Goal: Task Accomplishment & Management: Complete application form

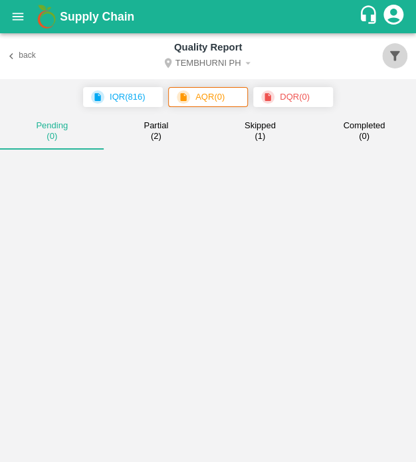
click at [385, 58] on button "button" at bounding box center [394, 55] width 25 height 25
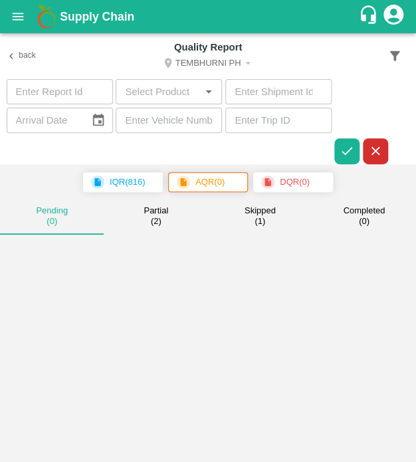
click at [153, 122] on input "text" at bounding box center [169, 120] width 106 height 25
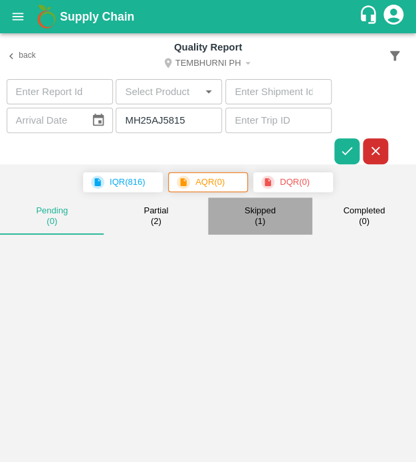
click at [260, 216] on small "( 1 )" at bounding box center [259, 221] width 11 height 11
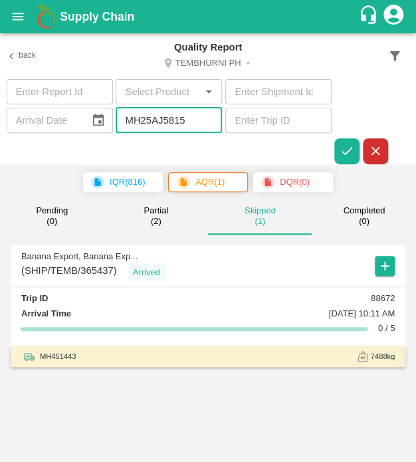
click at [190, 124] on input "MH25AJ5815" at bounding box center [169, 120] width 106 height 25
type input "M"
type input "R"
type input "MH12RN6611"
click at [345, 151] on icon "button" at bounding box center [346, 150] width 15 height 15
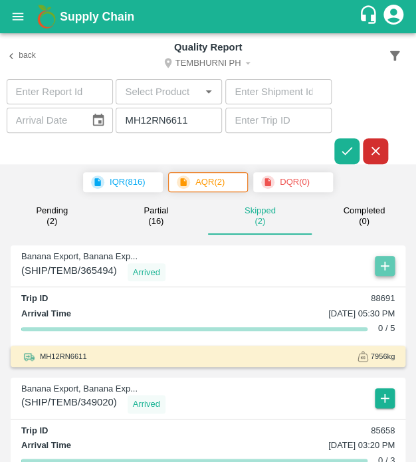
click at [386, 263] on icon "button" at bounding box center [384, 265] width 15 height 15
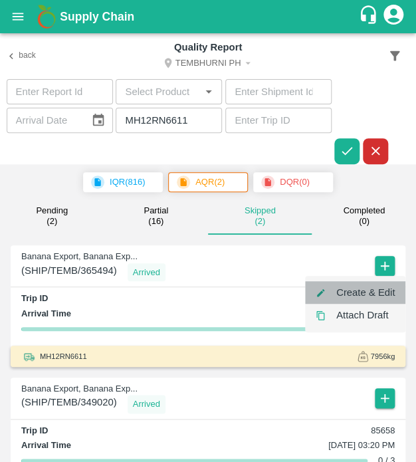
click at [384, 292] on li "Create & Edit" at bounding box center [355, 292] width 100 height 23
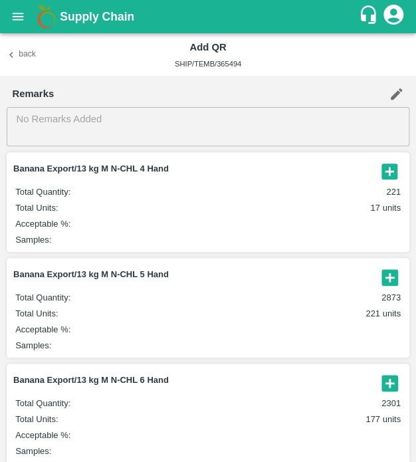
drag, startPoint x: 391, startPoint y: 273, endPoint x: 383, endPoint y: 282, distance: 12.2
click at [383, 282] on icon "button" at bounding box center [389, 277] width 16 height 16
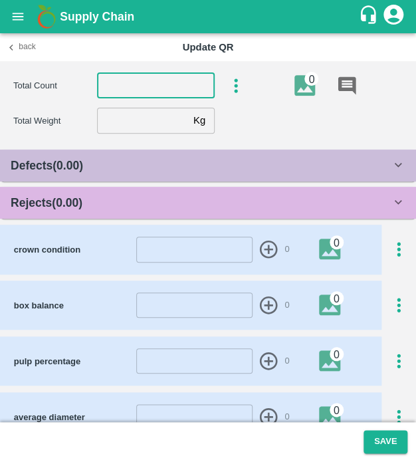
click at [149, 86] on input "number" at bounding box center [156, 85] width 118 height 25
type input "5"
click at [157, 117] on input "number" at bounding box center [142, 120] width 91 height 25
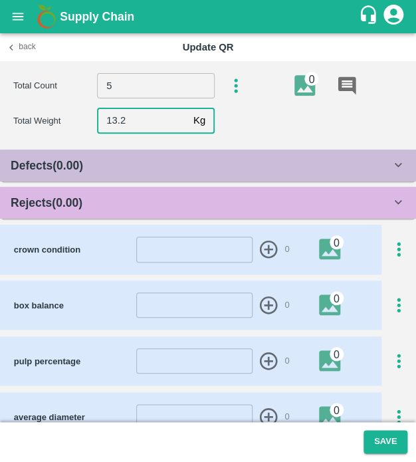
type input "13.2"
click at [155, 190] on div "Rejects ( 0.00 )" at bounding box center [208, 203] width 416 height 32
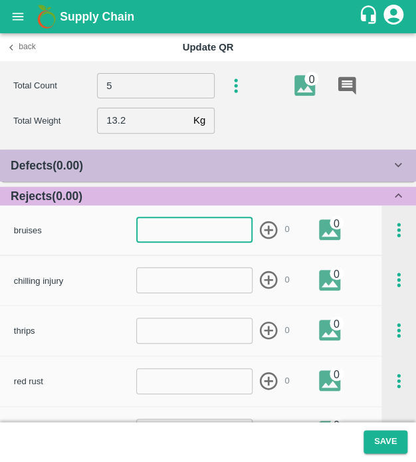
click at [159, 228] on input "number" at bounding box center [194, 229] width 116 height 25
type input "1"
click at [207, 159] on div "Defects ( 0.00 )" at bounding box center [201, 165] width 380 height 19
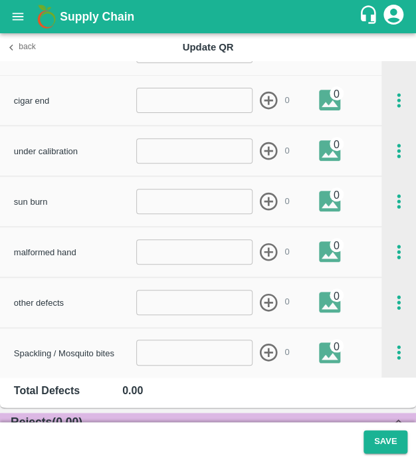
scroll to position [1142, 0]
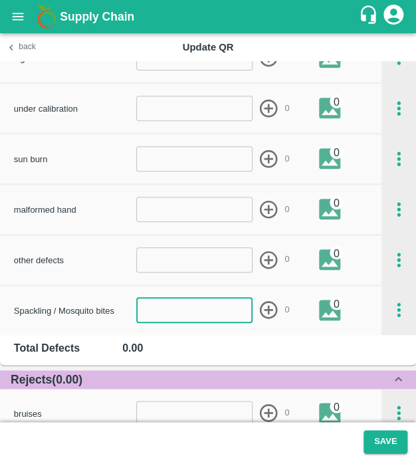
click at [199, 305] on input "number" at bounding box center [194, 309] width 116 height 25
type input "1"
click at [266, 308] on icon "button" at bounding box center [269, 310] width 18 height 18
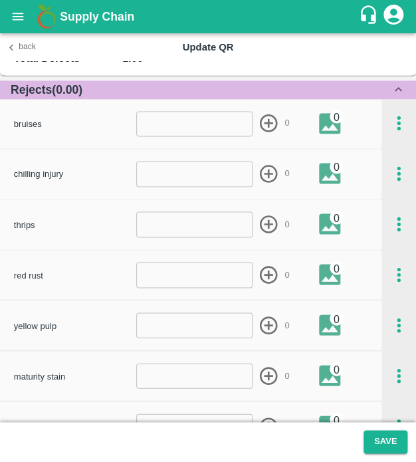
scroll to position [1431, 0]
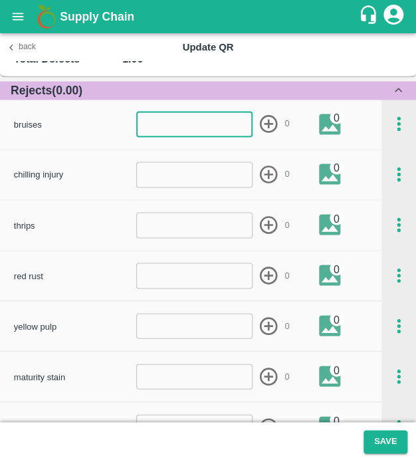
click at [197, 119] on input "number" at bounding box center [194, 124] width 116 height 25
type input "1"
click at [268, 118] on icon "button" at bounding box center [269, 124] width 22 height 22
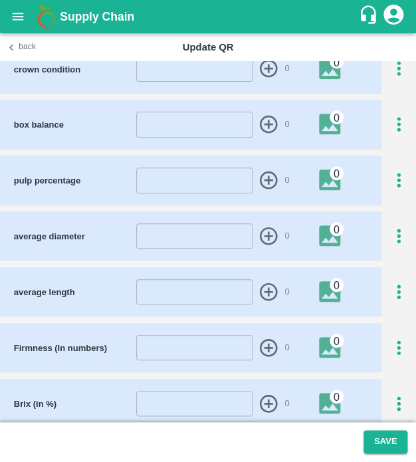
scroll to position [1979, 0]
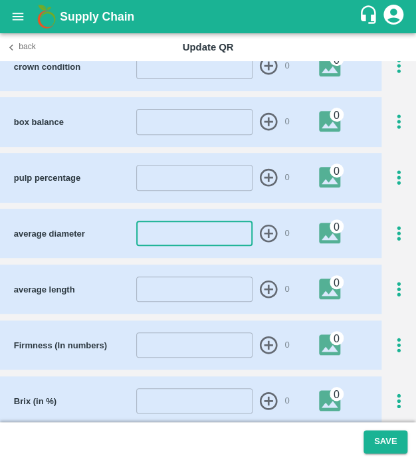
click at [184, 233] on input "number" at bounding box center [194, 233] width 116 height 25
type input "44"
click at [266, 232] on icon "button" at bounding box center [269, 233] width 18 height 18
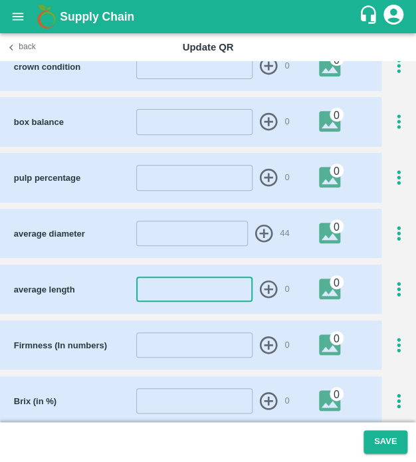
click at [179, 289] on input "number" at bounding box center [194, 288] width 116 height 25
type input "24"
click at [273, 286] on icon "button" at bounding box center [269, 289] width 22 height 22
drag, startPoint x: 391, startPoint y: 183, endPoint x: 391, endPoint y: 175, distance: 8.0
click at [391, 175] on icon "button" at bounding box center [399, 178] width 22 height 22
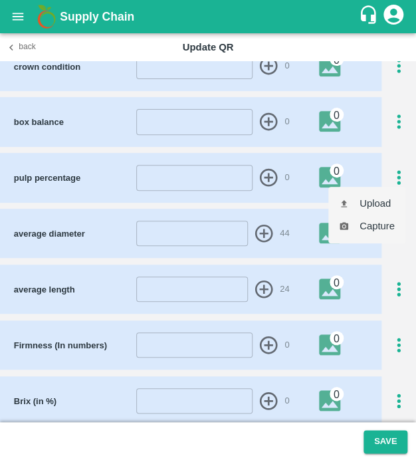
click at [391, 175] on div at bounding box center [208, 231] width 416 height 462
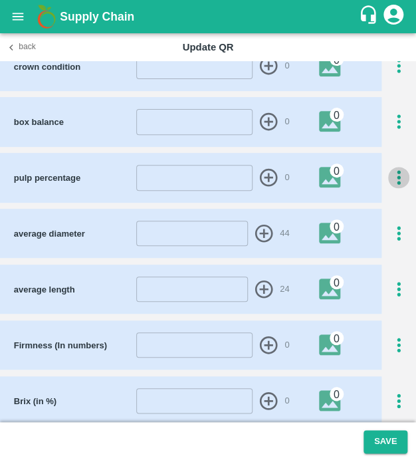
click at [391, 175] on icon "button" at bounding box center [399, 178] width 22 height 22
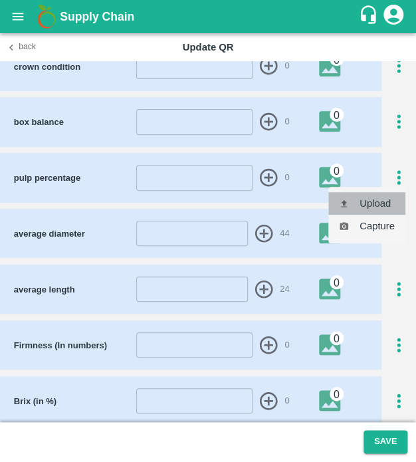
click at [370, 207] on li "Upload" at bounding box center [366, 203] width 77 height 23
type input "C:\fakepath\IMG_20250502_141722.jpg"
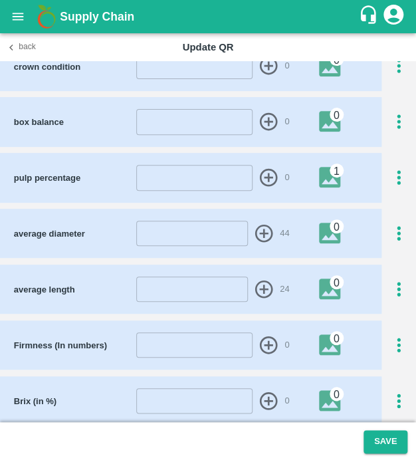
click at [385, 427] on footer "Save" at bounding box center [208, 442] width 416 height 40
click at [385, 446] on button "Save" at bounding box center [385, 441] width 44 height 23
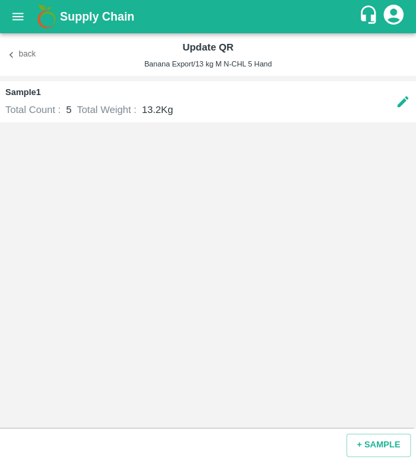
drag, startPoint x: 27, startPoint y: 55, endPoint x: 324, endPoint y: 343, distance: 413.8
click at [324, 343] on div "Back Update QR Banana Export/13 kg M N-CHL 5 Hand Sample 1 Total Count : 5 Tota…" at bounding box center [208, 247] width 416 height 428
drag, startPoint x: 385, startPoint y: 446, endPoint x: 223, endPoint y: 215, distance: 282.3
click at [223, 215] on div "Back Update QR Banana Export/13 kg M N-CHL 5 Hand Sample 1 Total Count : 5 Tota…" at bounding box center [208, 247] width 416 height 428
click at [372, 454] on button "+ SAMPLE" at bounding box center [378, 444] width 64 height 23
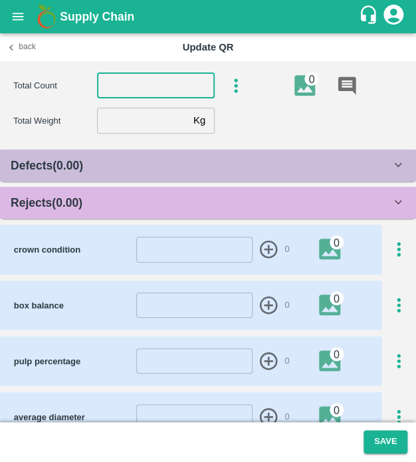
click at [134, 82] on input "number" at bounding box center [156, 85] width 118 height 25
type input "5"
click at [134, 128] on input "number" at bounding box center [142, 120] width 91 height 25
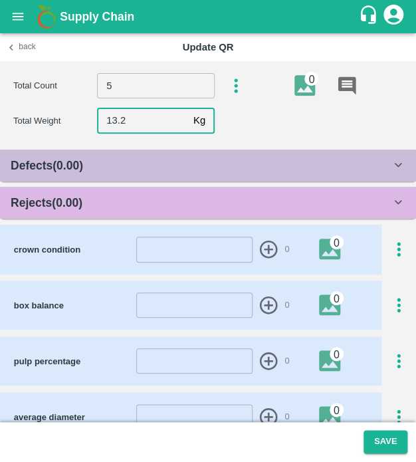
type input "13.2"
click at [181, 192] on div "Rejects ( 0.00 )" at bounding box center [208, 203] width 416 height 32
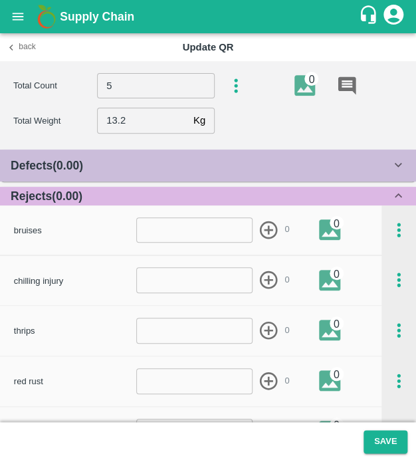
click at [186, 231] on input "number" at bounding box center [194, 229] width 116 height 25
type input "1"
drag, startPoint x: 267, startPoint y: 222, endPoint x: 308, endPoint y: 172, distance: 64.2
click at [308, 172] on div "Defects ( 0.00 ) insect damage ​ 0 0 chemical burns ​ 0 0 ripe ​ 0 0 finger rot…" at bounding box center [208, 418] width 416 height 539
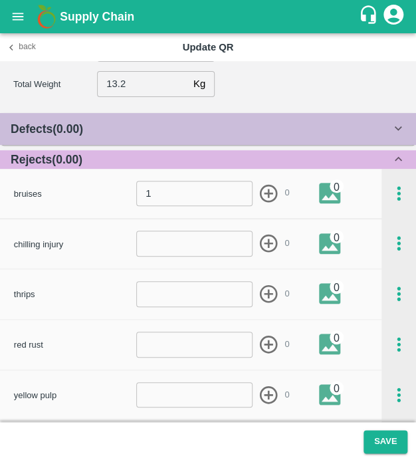
scroll to position [21, 0]
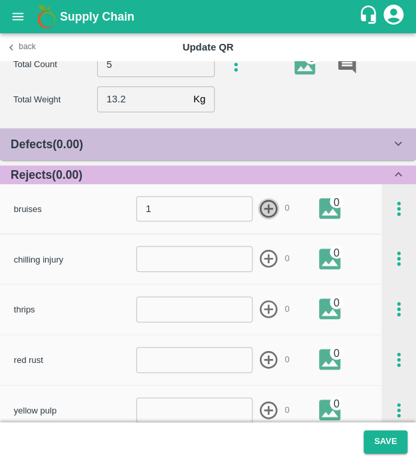
click at [266, 206] on icon "button" at bounding box center [269, 208] width 18 height 18
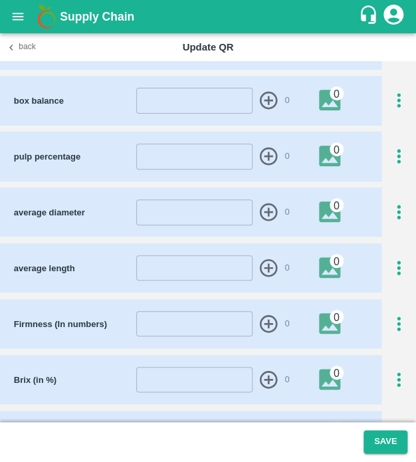
scroll to position [691, 0]
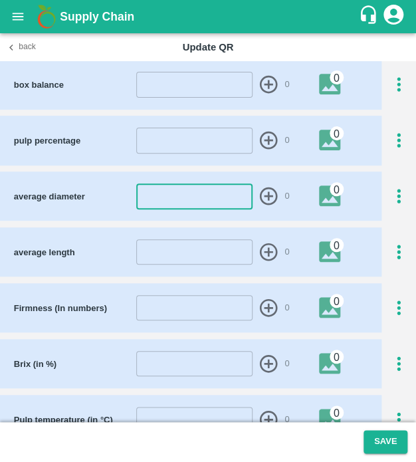
click at [157, 192] on input "number" at bounding box center [194, 195] width 116 height 25
type input "44"
click at [269, 191] on icon "button" at bounding box center [269, 196] width 22 height 22
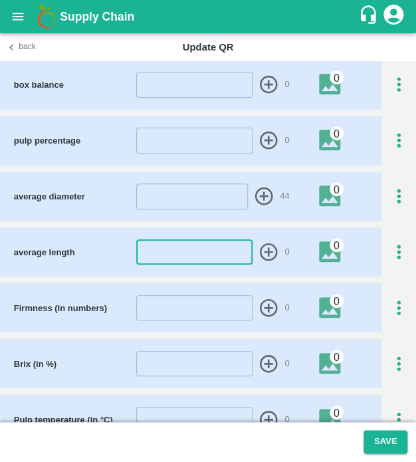
click at [197, 252] on input "number" at bounding box center [194, 251] width 116 height 25
type input "24"
click at [270, 248] on icon "button" at bounding box center [269, 252] width 22 height 22
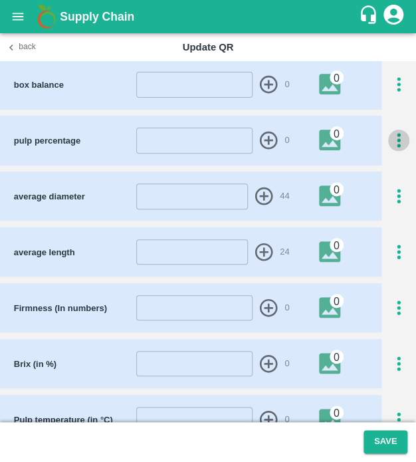
click at [399, 139] on icon "button" at bounding box center [399, 141] width 22 height 22
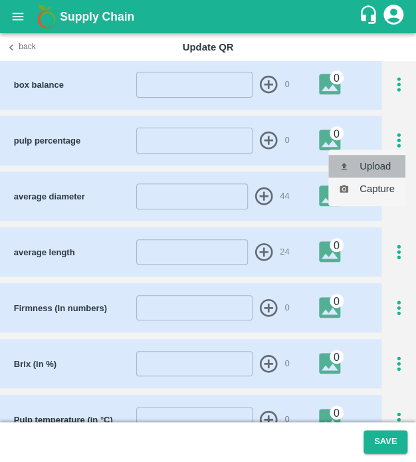
click at [385, 165] on li "Upload" at bounding box center [366, 166] width 77 height 23
type input "C:\fakepath\IMG_20250502_141722.jpg"
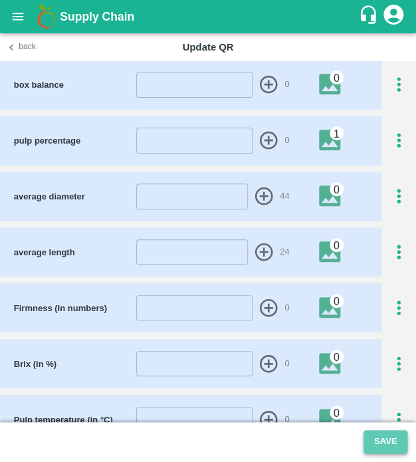
click at [395, 442] on button "Save" at bounding box center [385, 441] width 44 height 23
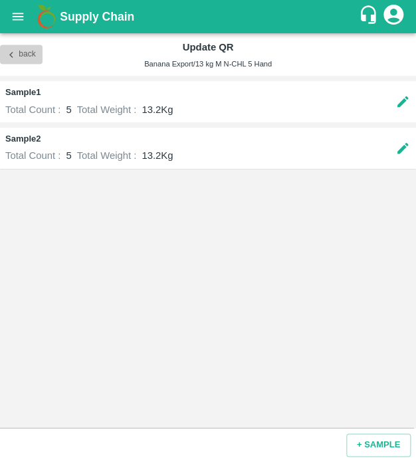
click at [10, 50] on icon "button" at bounding box center [11, 54] width 12 height 12
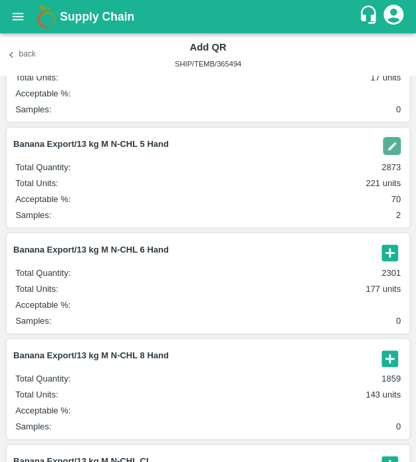
scroll to position [133, 0]
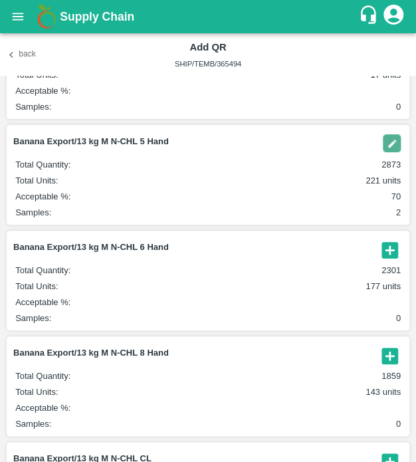
click at [393, 245] on icon "button" at bounding box center [389, 250] width 16 height 16
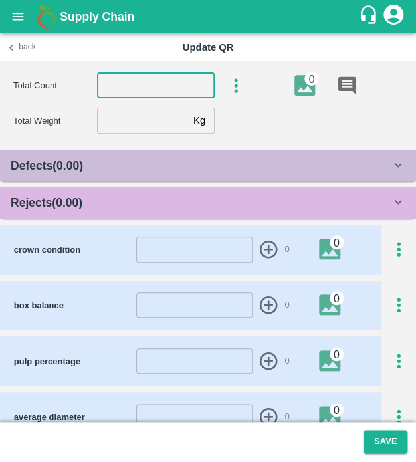
click at [129, 82] on input "number" at bounding box center [156, 85] width 118 height 25
type input "6"
click at [149, 126] on input "number" at bounding box center [142, 120] width 91 height 25
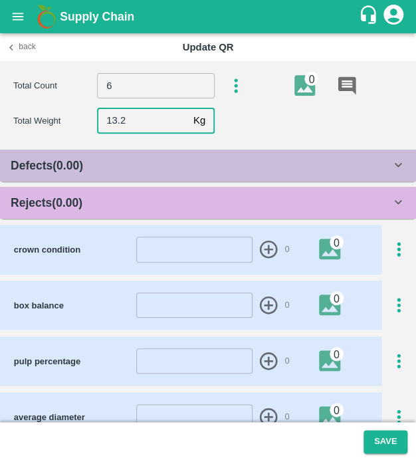
type input "13.2"
click at [223, 196] on div "Rejects ( 0.00 )" at bounding box center [201, 202] width 380 height 19
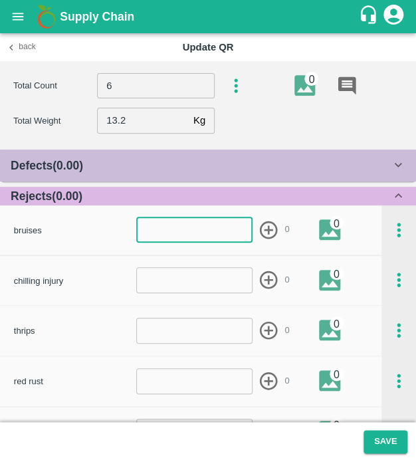
click at [214, 224] on input "number" at bounding box center [194, 229] width 116 height 25
click at [191, 331] on input "number" at bounding box center [194, 329] width 116 height 25
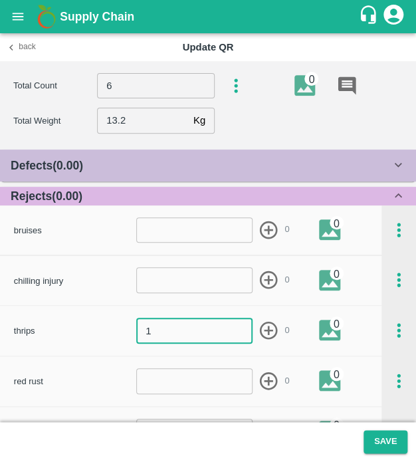
type input "1"
drag, startPoint x: 262, startPoint y: 326, endPoint x: 264, endPoint y: 334, distance: 8.1
click at [264, 334] on icon "button" at bounding box center [269, 330] width 22 height 22
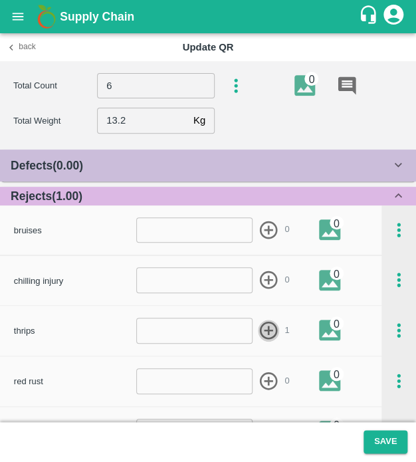
click at [264, 334] on icon "button" at bounding box center [269, 330] width 22 height 22
click at [159, 225] on input "number" at bounding box center [194, 229] width 116 height 25
type input "1"
click at [260, 226] on icon "button" at bounding box center [269, 230] width 22 height 22
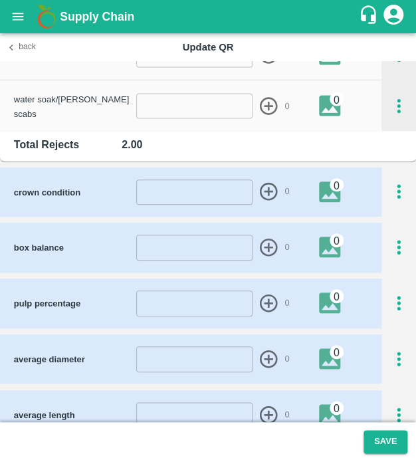
scroll to position [537, 0]
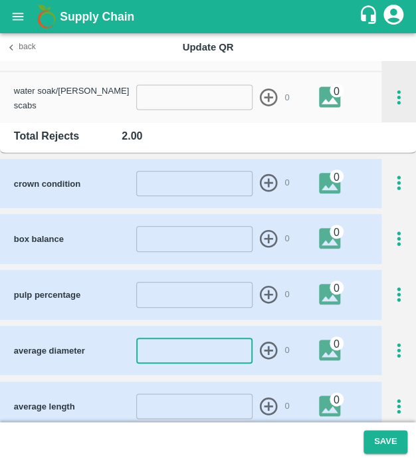
click at [180, 353] on input "number" at bounding box center [194, 349] width 116 height 25
type input "44"
click at [262, 345] on icon "button" at bounding box center [269, 350] width 22 height 22
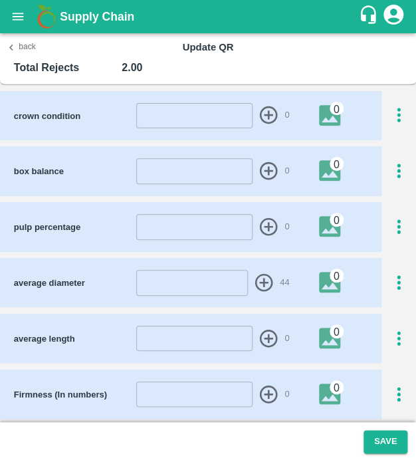
scroll to position [623, 0]
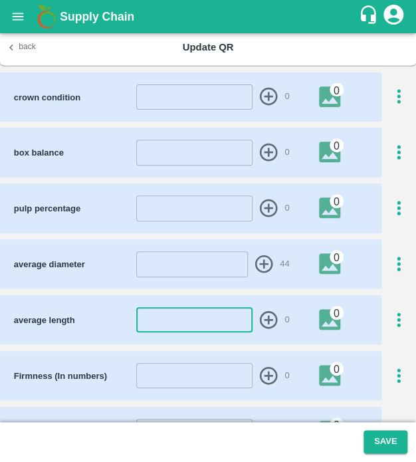
click at [202, 319] on input "number" at bounding box center [194, 319] width 116 height 25
type input "24"
click at [268, 321] on icon "button" at bounding box center [269, 320] width 22 height 22
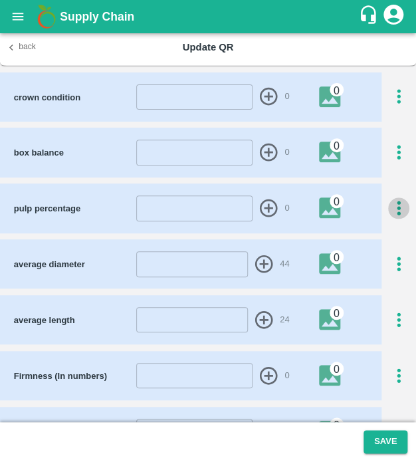
click at [398, 199] on icon "button" at bounding box center [399, 208] width 22 height 22
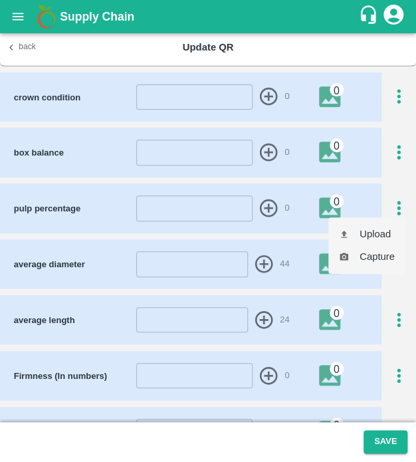
click at [383, 221] on ul "Upload Capture" at bounding box center [366, 245] width 77 height 56
click at [382, 234] on li "Upload" at bounding box center [366, 234] width 77 height 23
type input "C:\fakepath\IMG_20250502_141722.jpg"
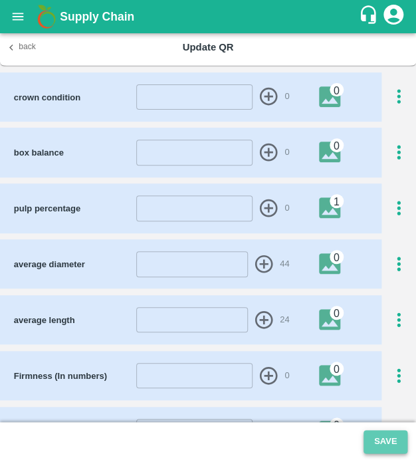
click at [399, 438] on button "Save" at bounding box center [385, 441] width 44 height 23
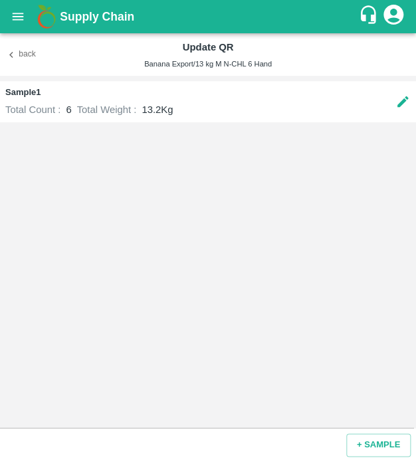
drag, startPoint x: 392, startPoint y: 440, endPoint x: 226, endPoint y: 193, distance: 297.7
click at [226, 193] on div "Back Update QR Banana Export/13 kg M N-CHL 6 Hand Sample 1 Total Count : 6 Tota…" at bounding box center [208, 247] width 416 height 428
click at [371, 440] on button "+ SAMPLE" at bounding box center [378, 444] width 64 height 23
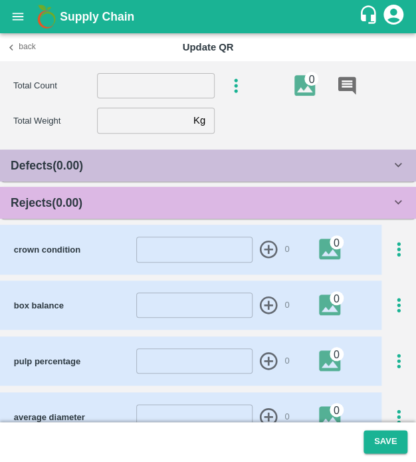
click at [146, 82] on input "number" at bounding box center [156, 85] width 118 height 25
type input "6"
click at [124, 122] on input "number" at bounding box center [142, 120] width 91 height 25
type input "13.2"
click at [124, 211] on div "Rejects ( 0.00 )" at bounding box center [201, 202] width 380 height 19
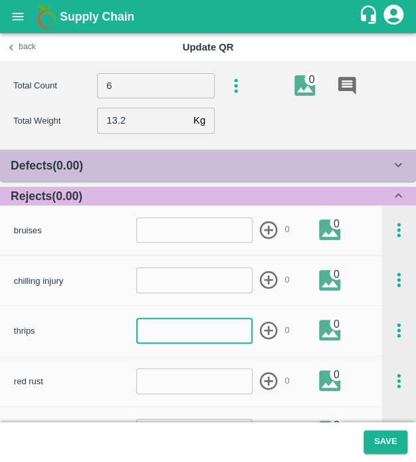
click at [161, 342] on input "number" at bounding box center [194, 329] width 116 height 25
type input "1"
click at [267, 332] on icon "button" at bounding box center [269, 330] width 18 height 18
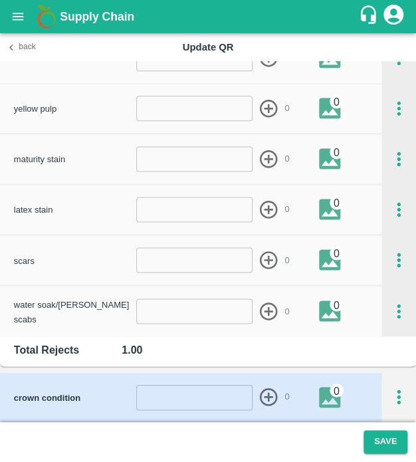
scroll to position [755, 0]
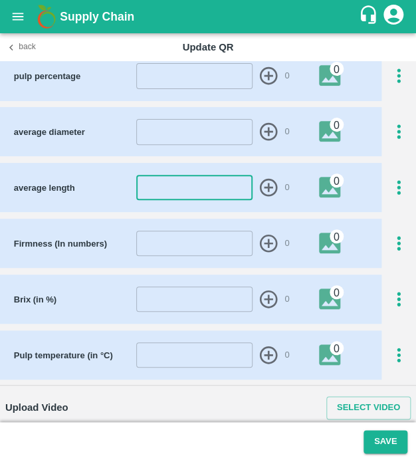
click at [191, 182] on input "number" at bounding box center [194, 187] width 116 height 25
type input "24"
click at [262, 184] on icon "button" at bounding box center [269, 188] width 22 height 22
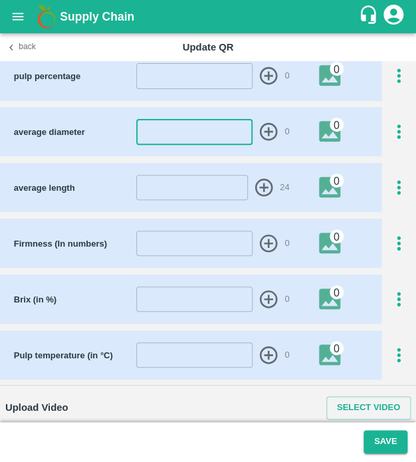
click at [199, 130] on input "number" at bounding box center [194, 131] width 116 height 25
type input "44"
click at [263, 123] on icon "button" at bounding box center [269, 132] width 18 height 18
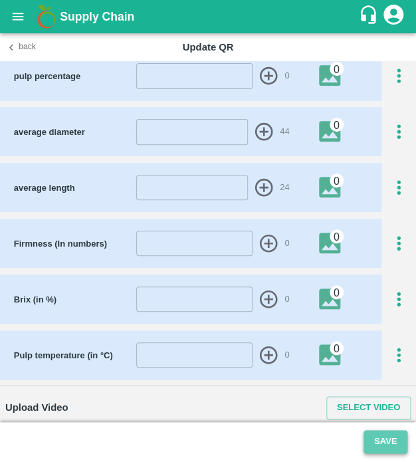
click at [385, 438] on button "Save" at bounding box center [385, 441] width 44 height 23
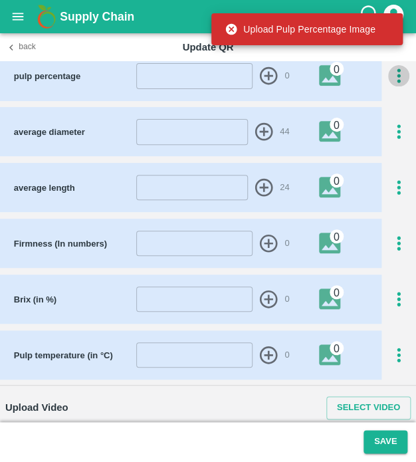
click at [401, 78] on icon "button" at bounding box center [399, 76] width 22 height 22
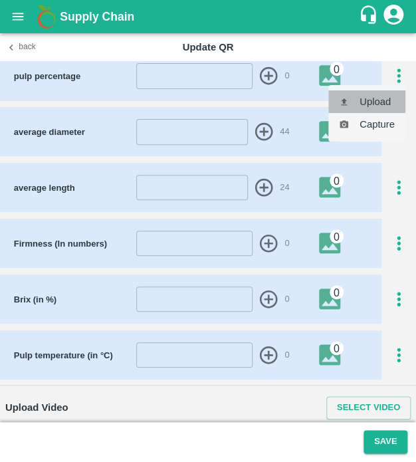
click at [389, 105] on li "Upload" at bounding box center [366, 101] width 77 height 23
type input "C:\fakepath\IMG_20250502_141722.jpg"
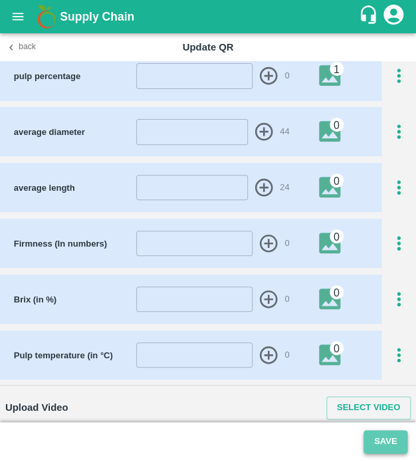
click at [386, 452] on button "Save" at bounding box center [385, 441] width 44 height 23
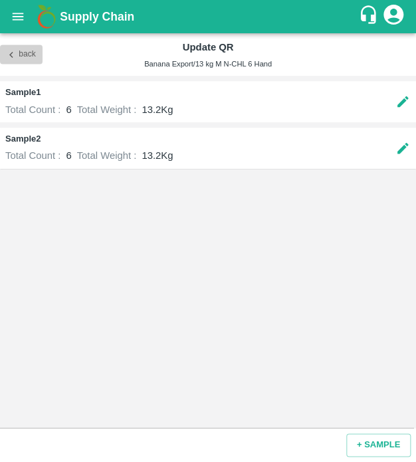
click at [20, 53] on button "Back" at bounding box center [21, 54] width 43 height 19
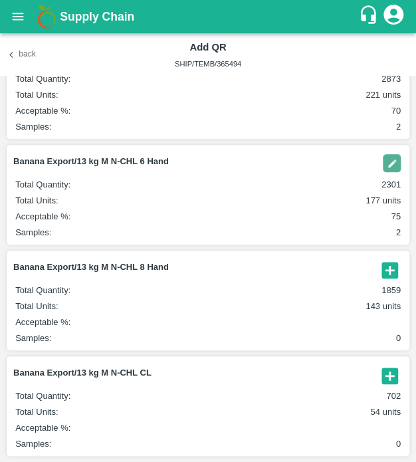
scroll to position [219, 0]
click at [387, 267] on icon "button" at bounding box center [390, 270] width 22 height 22
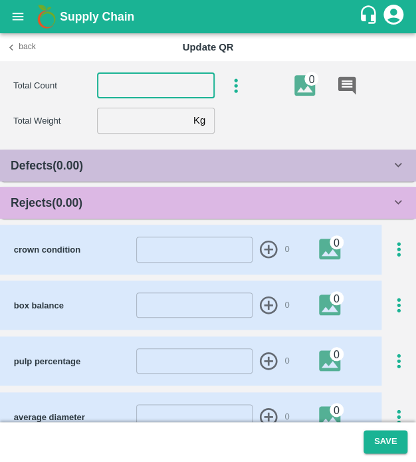
click at [143, 92] on input "number" at bounding box center [156, 85] width 118 height 25
type input "8"
click at [139, 118] on input "number" at bounding box center [142, 120] width 91 height 25
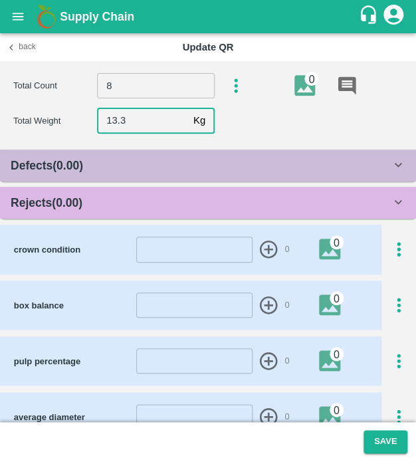
type input "13.3"
click at [155, 199] on div "Rejects ( 0.00 )" at bounding box center [201, 202] width 380 height 19
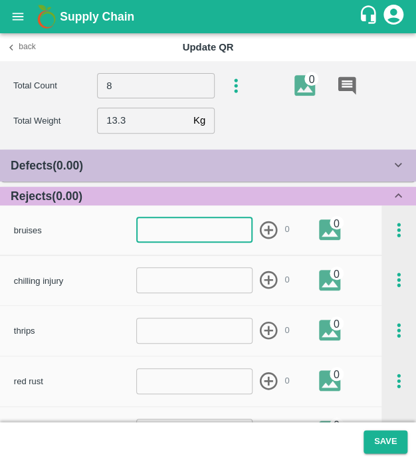
click at [189, 236] on input "number" at bounding box center [194, 229] width 116 height 25
type input "1"
click at [268, 222] on icon "button" at bounding box center [269, 230] width 18 height 18
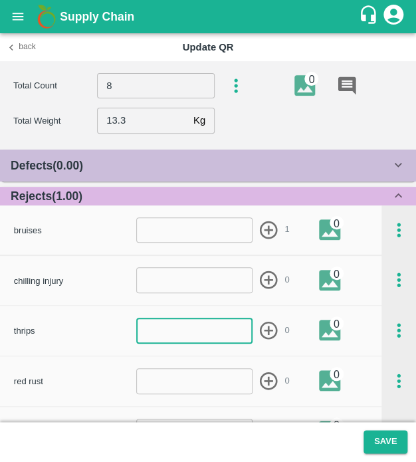
click at [168, 337] on input "number" at bounding box center [194, 329] width 116 height 25
type input "1"
click at [266, 329] on icon "button" at bounding box center [269, 330] width 18 height 18
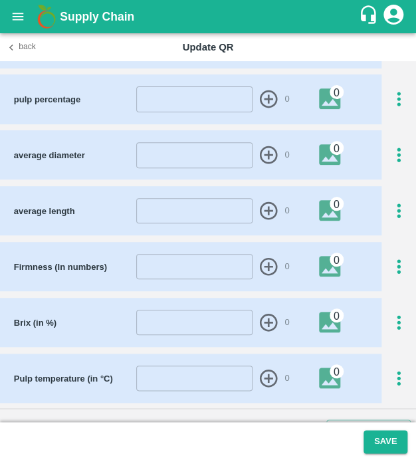
scroll to position [744, 0]
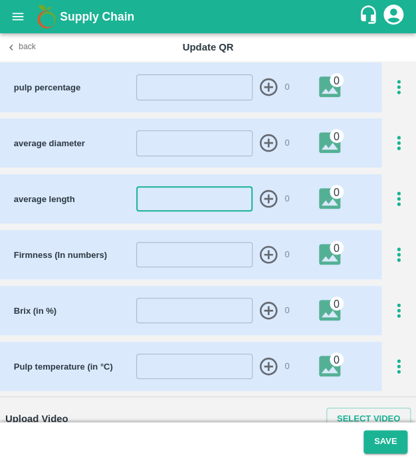
click at [209, 204] on input "number" at bounding box center [194, 198] width 116 height 25
type input "18"
click at [267, 196] on icon "button" at bounding box center [269, 199] width 18 height 18
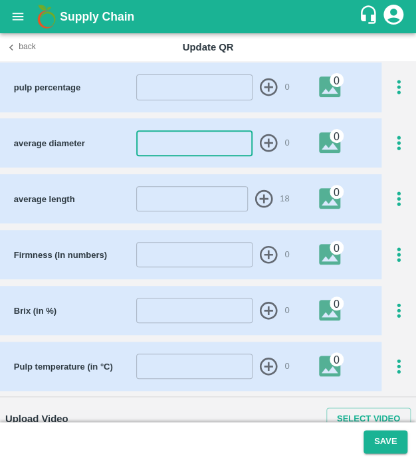
click at [183, 143] on input "number" at bounding box center [194, 142] width 116 height 25
type input "38"
click at [270, 133] on icon "button" at bounding box center [269, 143] width 22 height 22
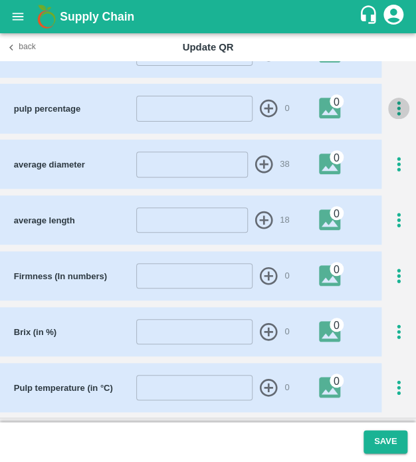
click at [390, 103] on icon "button" at bounding box center [399, 109] width 22 height 22
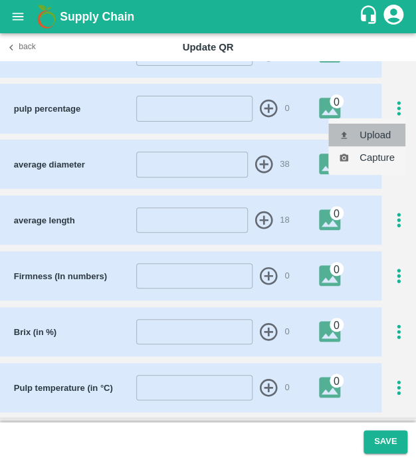
click at [375, 132] on li "Upload" at bounding box center [366, 135] width 77 height 23
type input "C:\fakepath\IMG_20250502_141722.jpg"
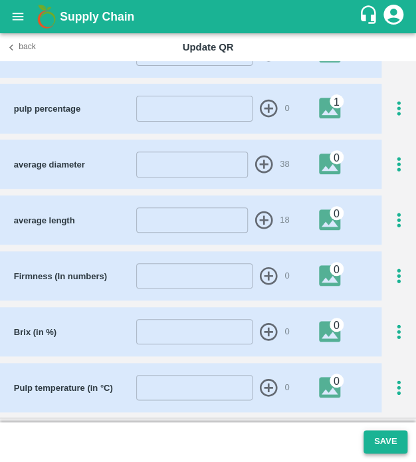
click at [396, 434] on button "Save" at bounding box center [385, 441] width 44 height 23
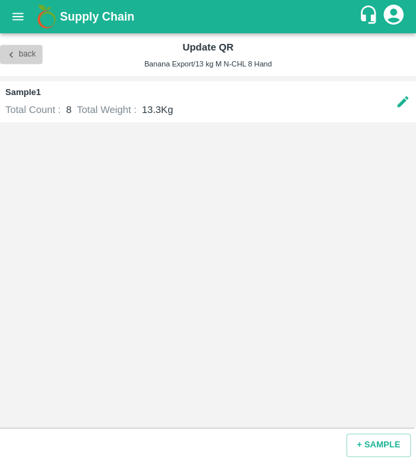
click at [27, 45] on button "Back" at bounding box center [21, 54] width 43 height 19
